Goal: Information Seeking & Learning: Learn about a topic

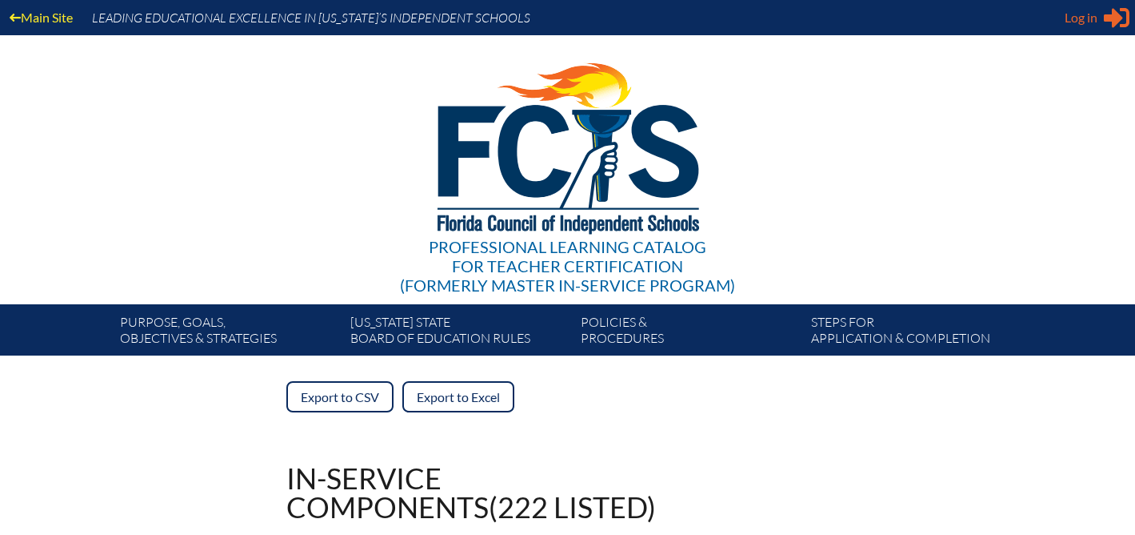
type input "[EMAIL_ADDRESS][DOMAIN_NAME]"
click at [1091, 24] on span "Log in" at bounding box center [1081, 17] width 33 height 19
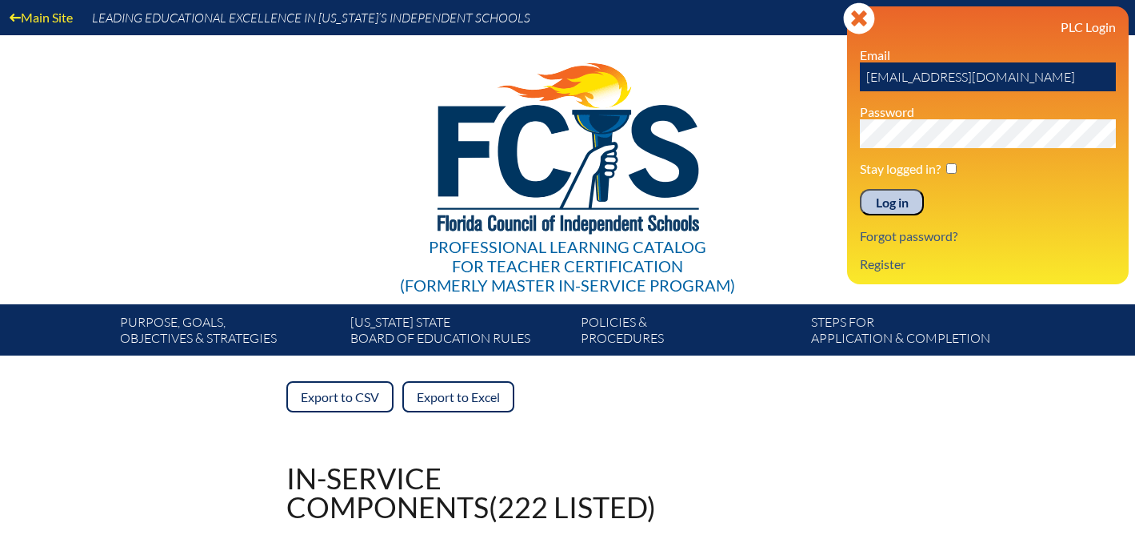
click at [907, 213] on input "Log in" at bounding box center [892, 202] width 64 height 27
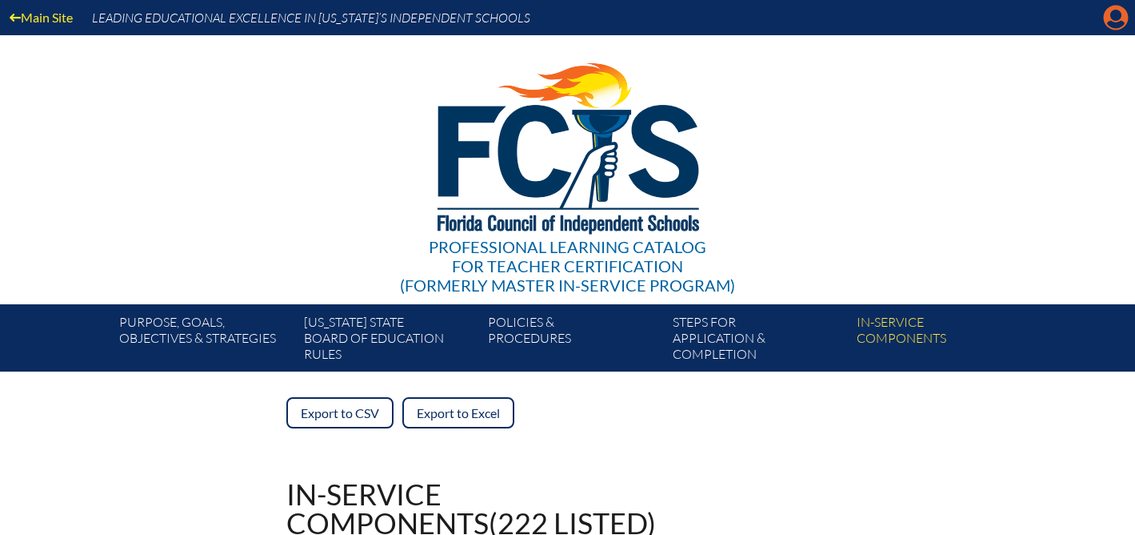
click at [1121, 26] on icon "Manage account" at bounding box center [1116, 18] width 26 height 26
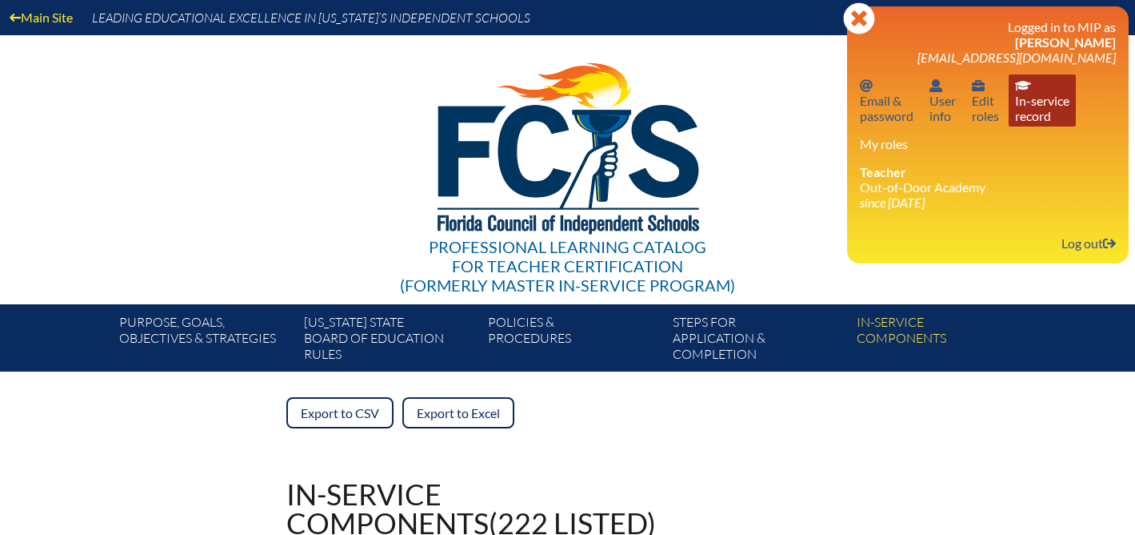
click at [1041, 103] on link "In-service record In-service record" at bounding box center [1042, 100] width 67 height 52
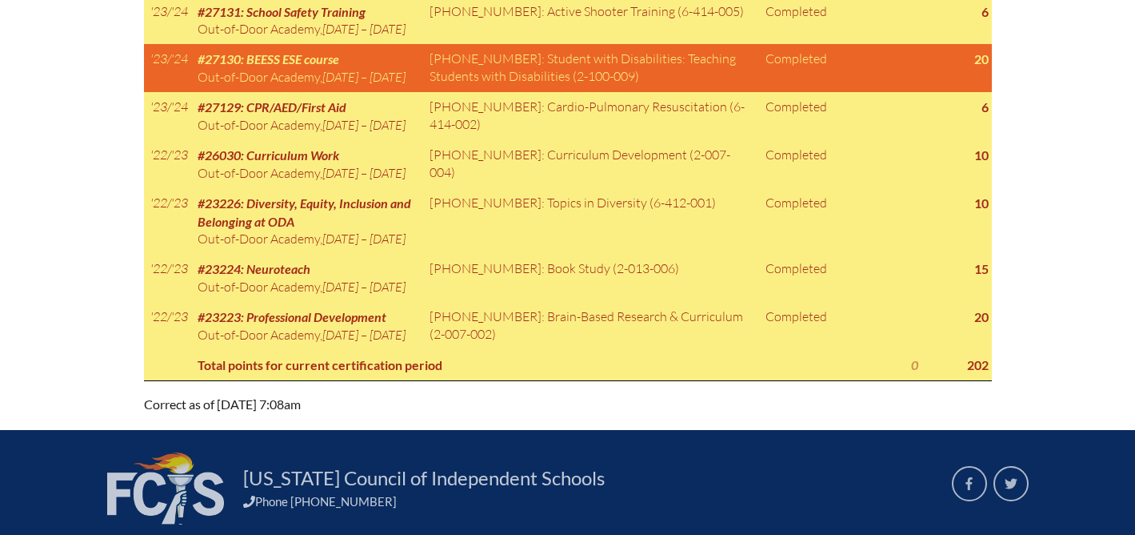
scroll to position [1082, 0]
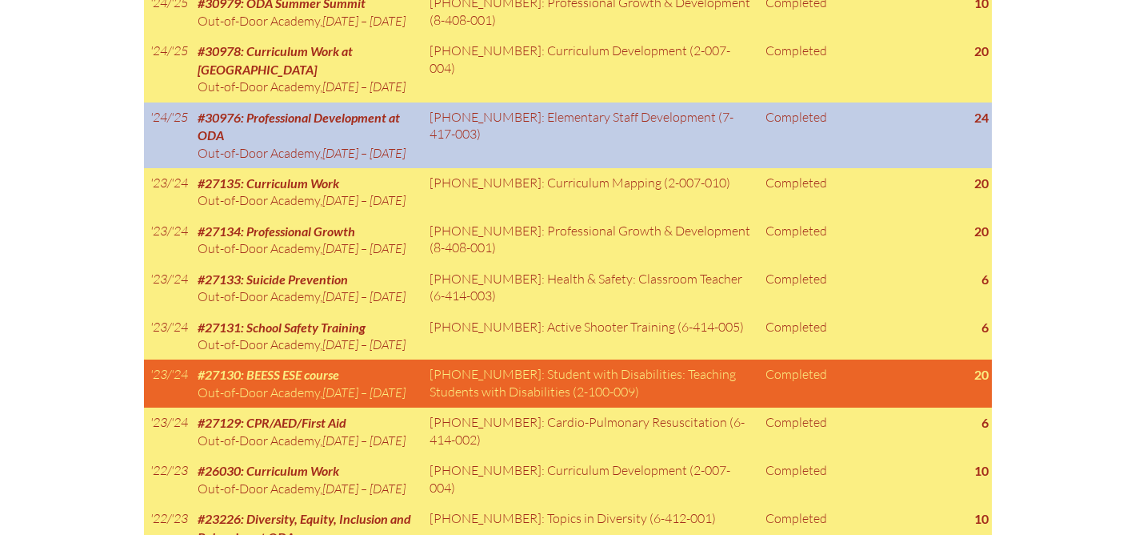
click at [691, 162] on td "[PHONE_NUMBER]: Elementary Staff Development (7-417-003)" at bounding box center [591, 135] width 337 height 66
click at [293, 142] on span "#30976: Professional Development at ODA" at bounding box center [299, 126] width 202 height 33
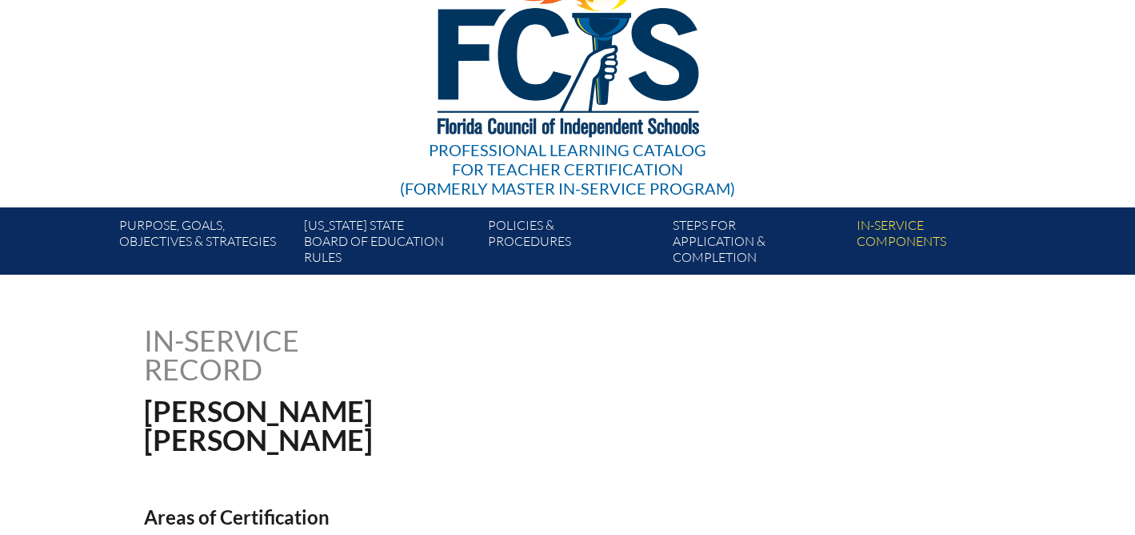
scroll to position [0, 0]
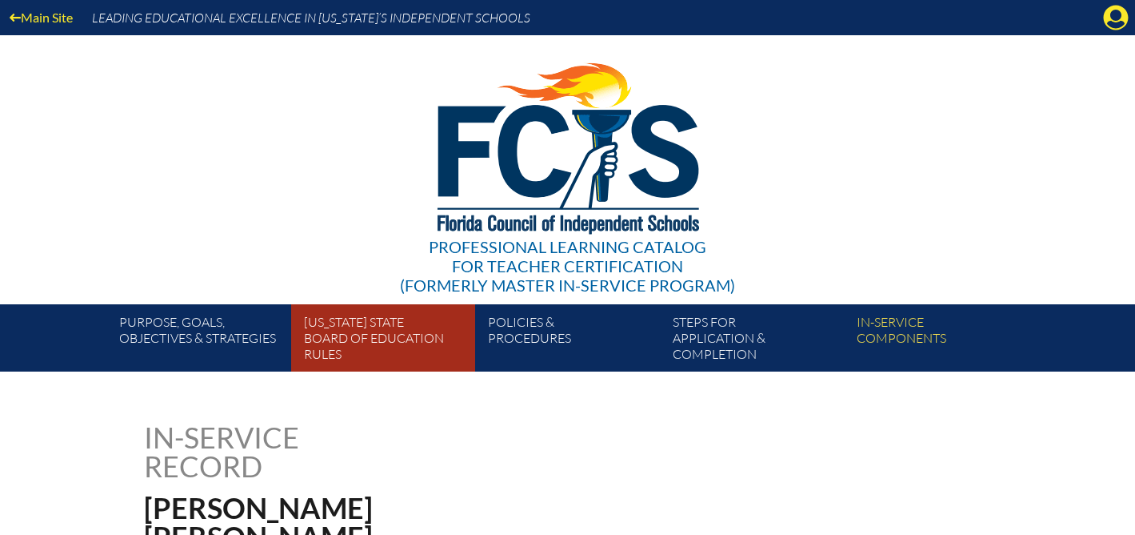
click at [342, 329] on link "[US_STATE] State Board of Education rules" at bounding box center [390, 340] width 184 height 61
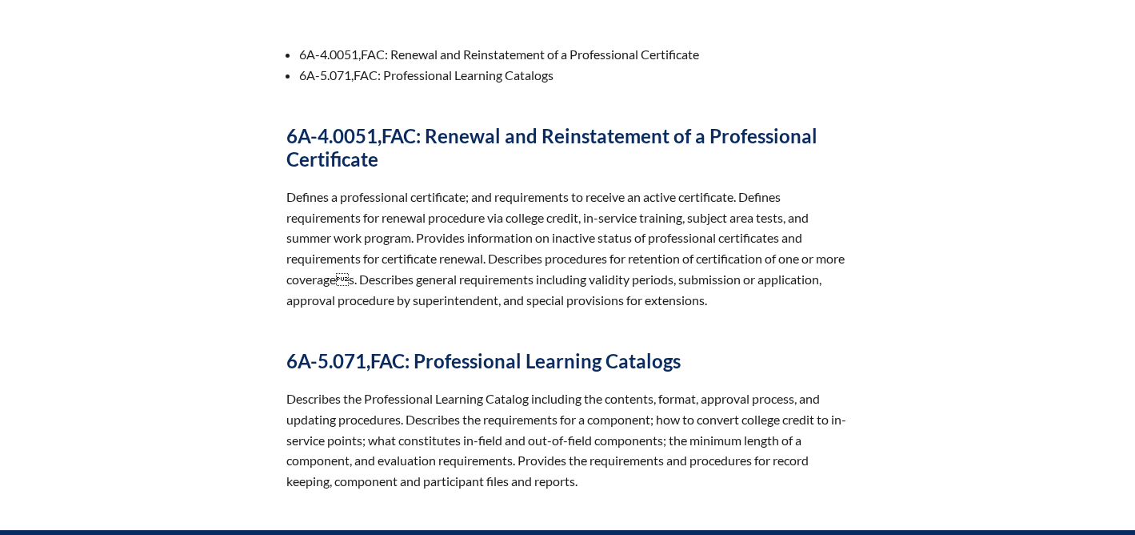
scroll to position [527, 0]
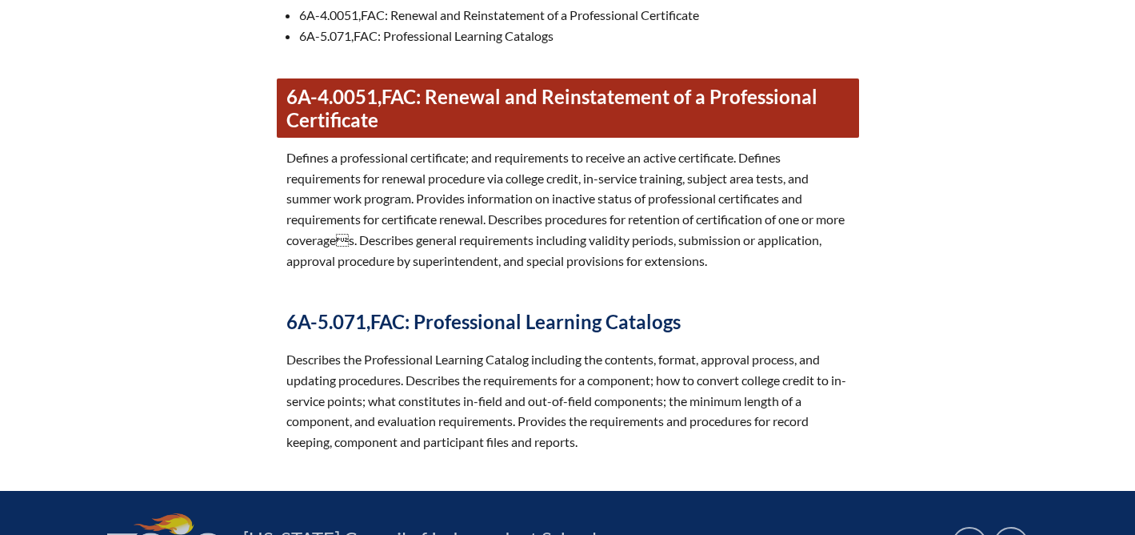
click at [633, 102] on link "6A-4.0051, FAC : Renewal and Reinstatement of a Professional Certificate" at bounding box center [568, 107] width 583 height 59
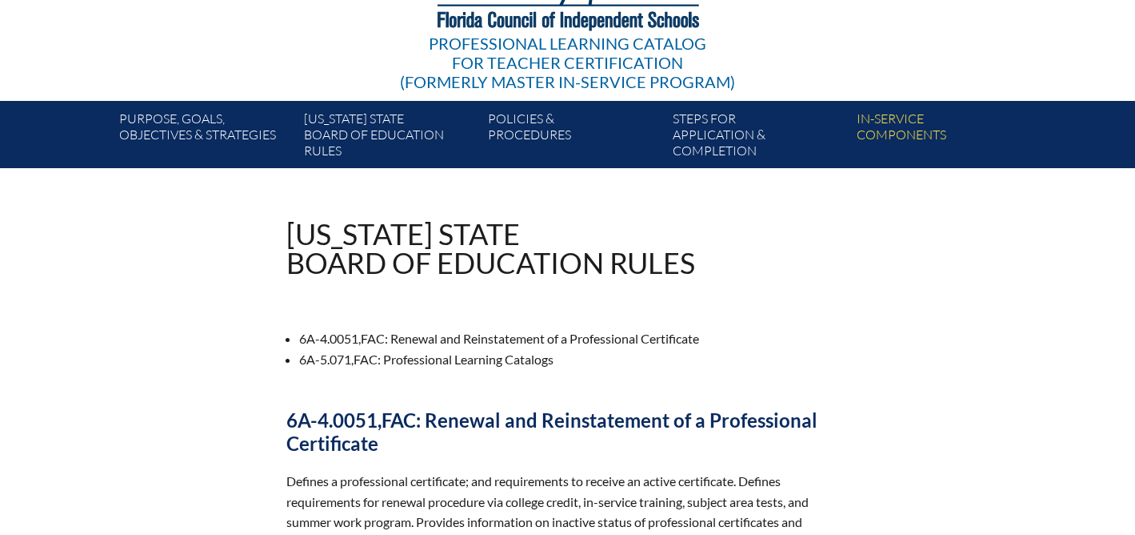
scroll to position [78, 0]
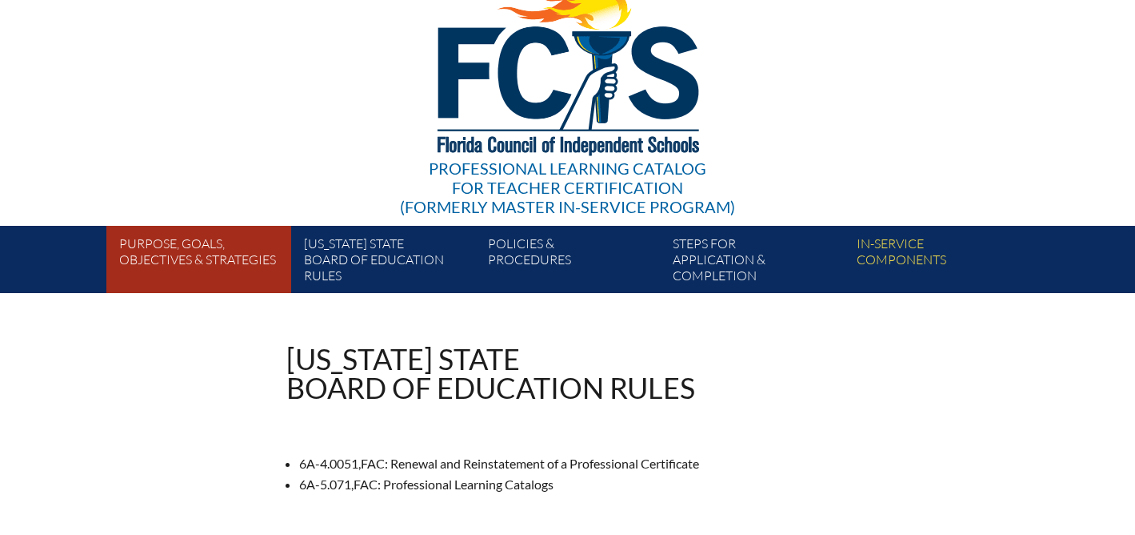
click at [182, 252] on link "Purpose, goals, objectives & strategies" at bounding box center [205, 262] width 184 height 61
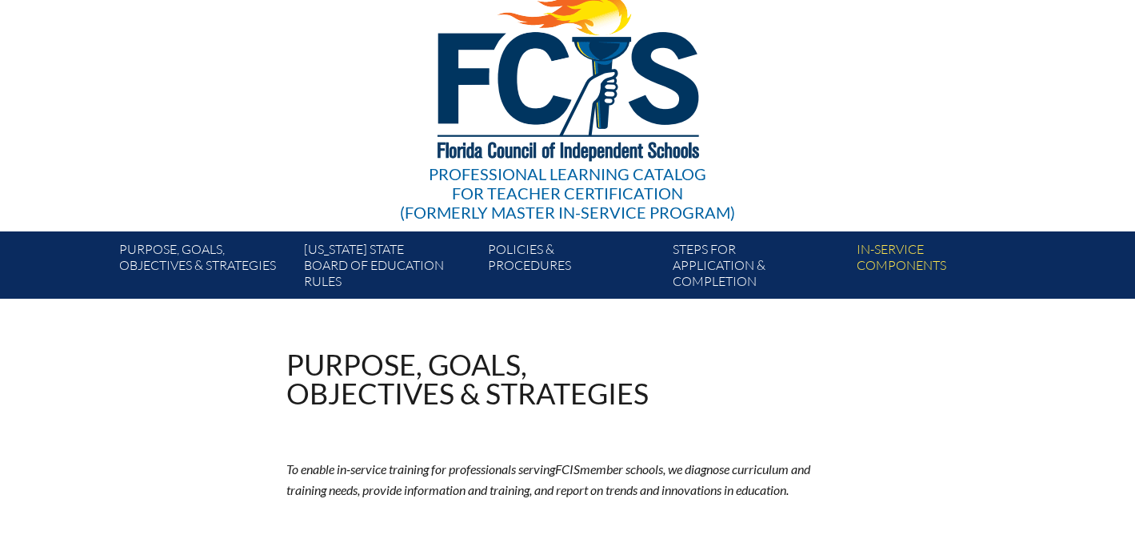
scroll to position [295, 0]
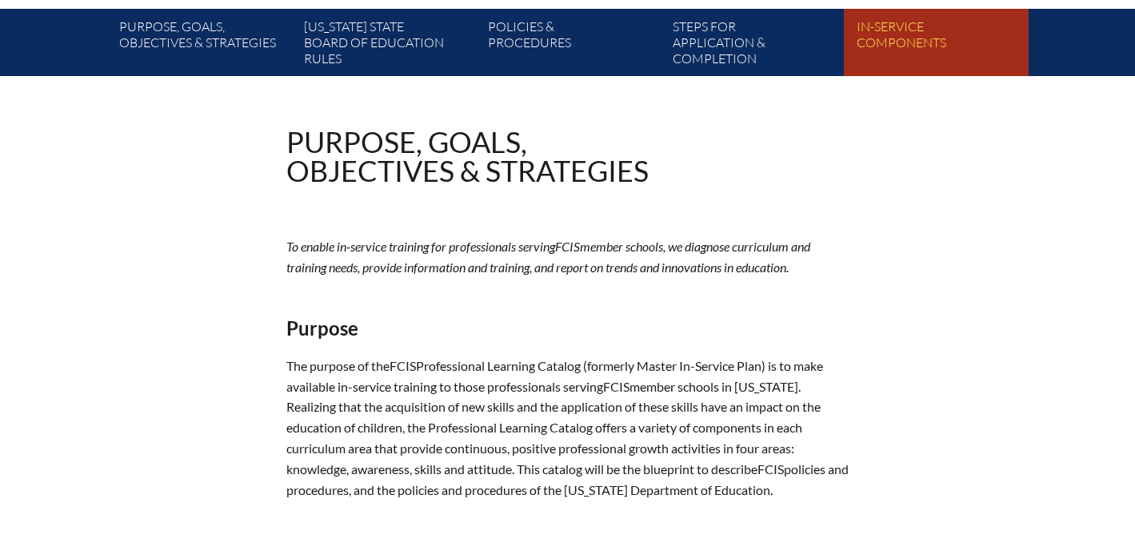
click at [918, 48] on link "In-service components" at bounding box center [943, 45] width 184 height 61
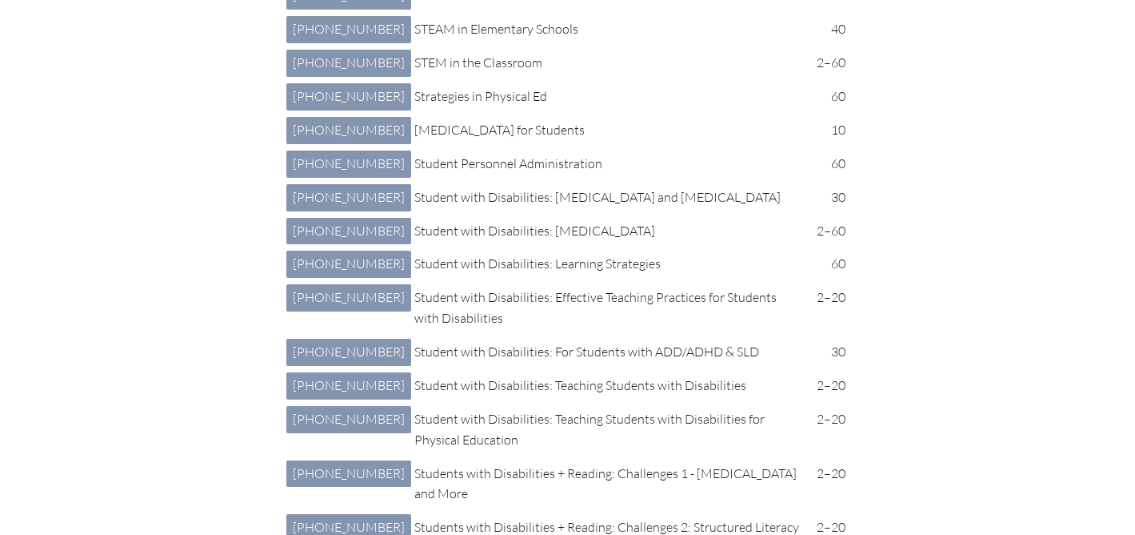
scroll to position [5761, 0]
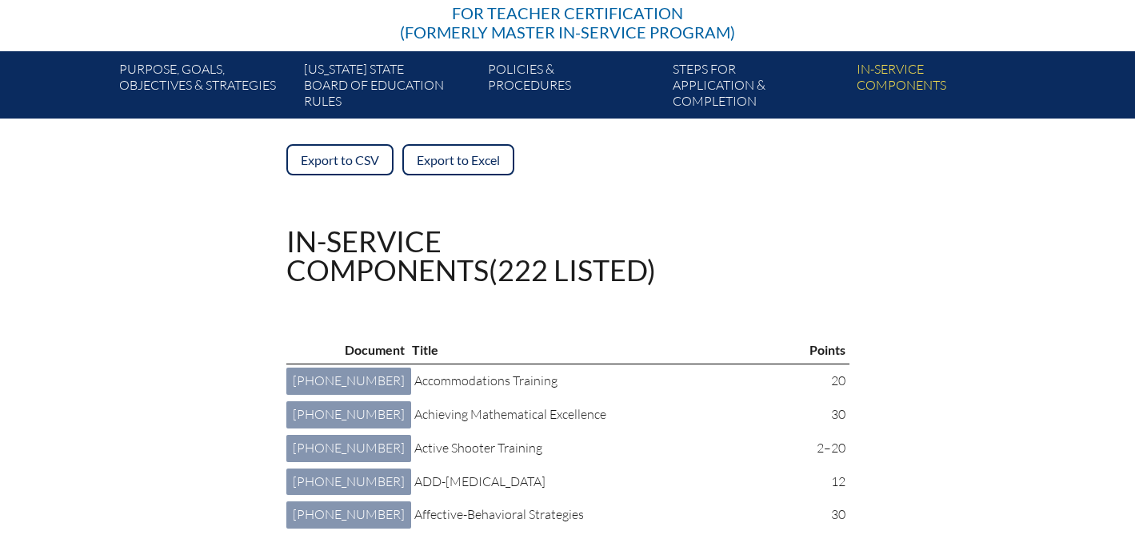
scroll to position [0, 0]
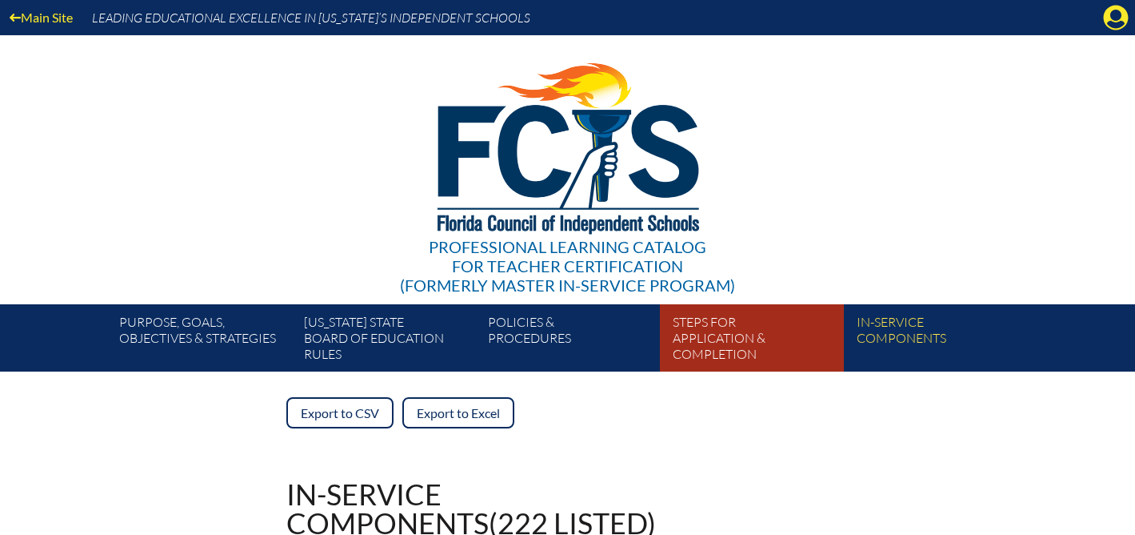
click at [728, 336] on link "Steps for application & completion" at bounding box center [759, 340] width 184 height 61
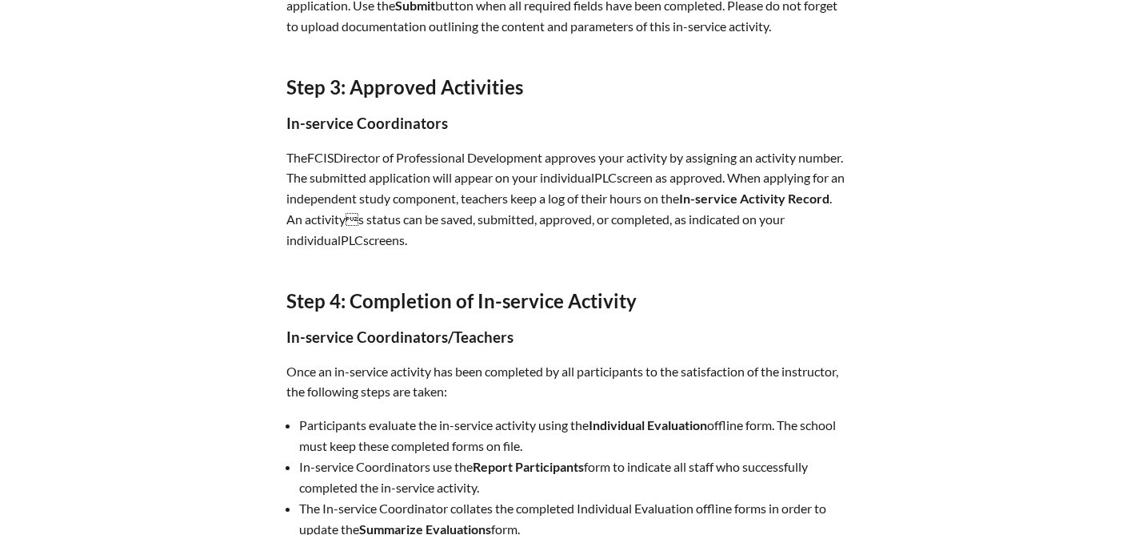
scroll to position [1464, 0]
